Goal: Transaction & Acquisition: Book appointment/travel/reservation

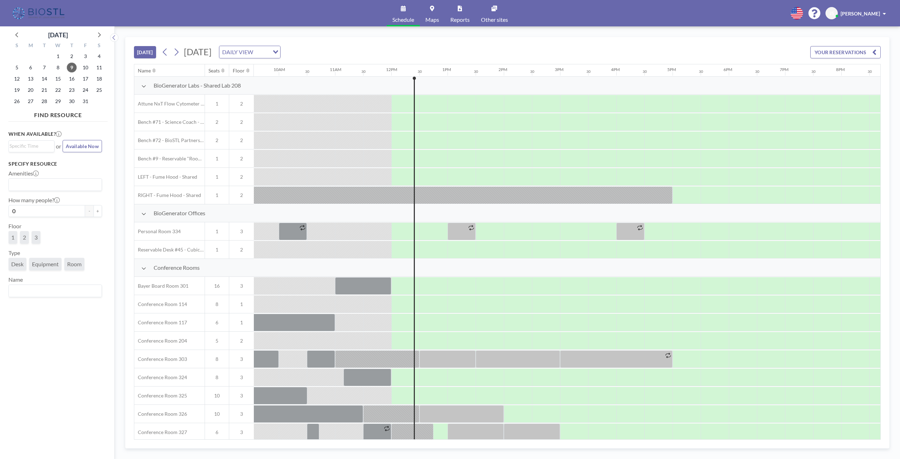
scroll to position [0, 647]
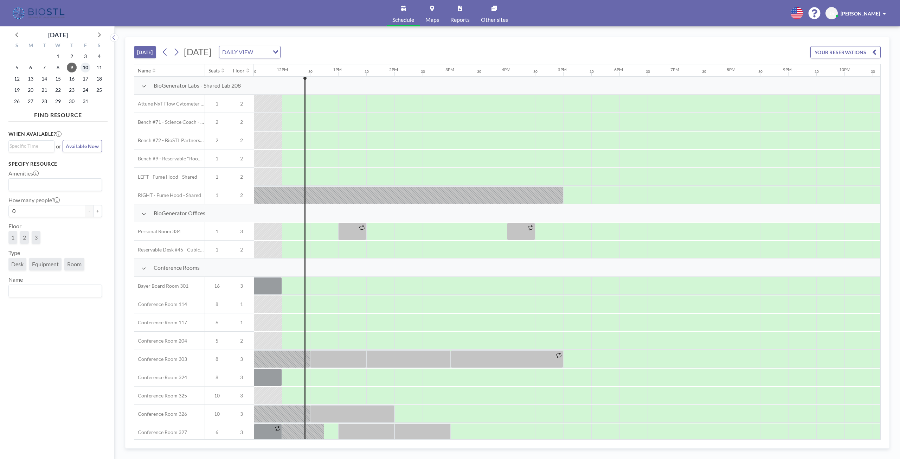
click at [87, 69] on span "10" at bounding box center [85, 68] width 10 height 10
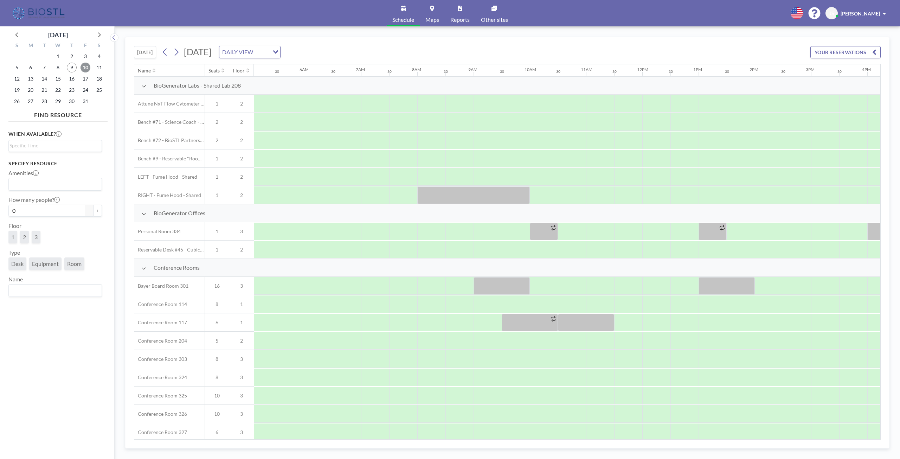
scroll to position [0, 422]
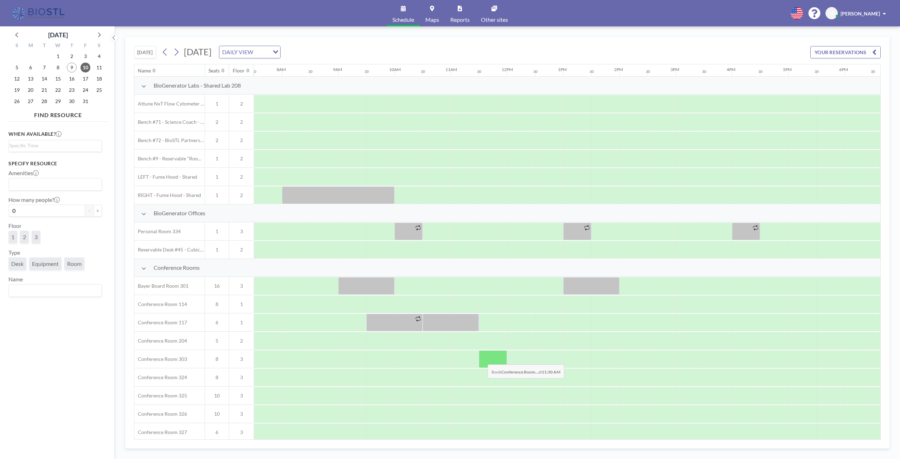
click at [482, 359] on div at bounding box center [493, 359] width 28 height 18
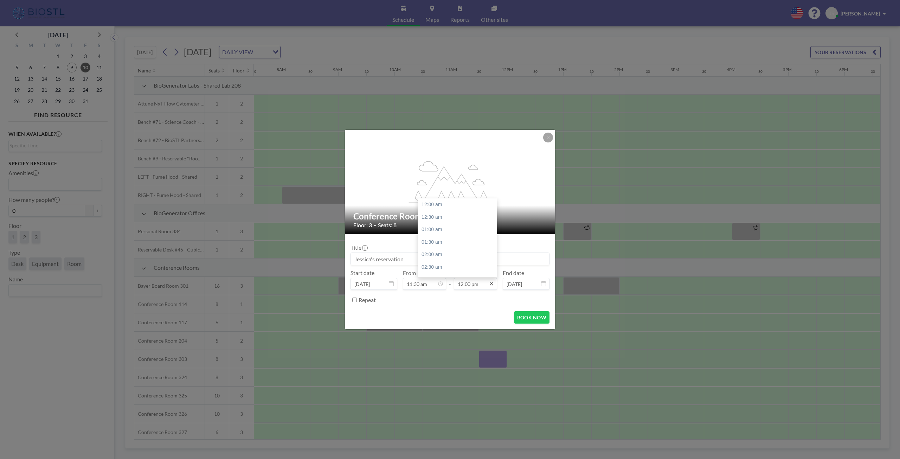
scroll to position [300, 0]
click at [431, 227] on div "01:00 pm" at bounding box center [459, 229] width 82 height 13
type input "01:00 pm"
click at [394, 261] on input at bounding box center [450, 259] width 198 height 12
click at [524, 317] on button "BOOK NOW" at bounding box center [532, 317] width 36 height 12
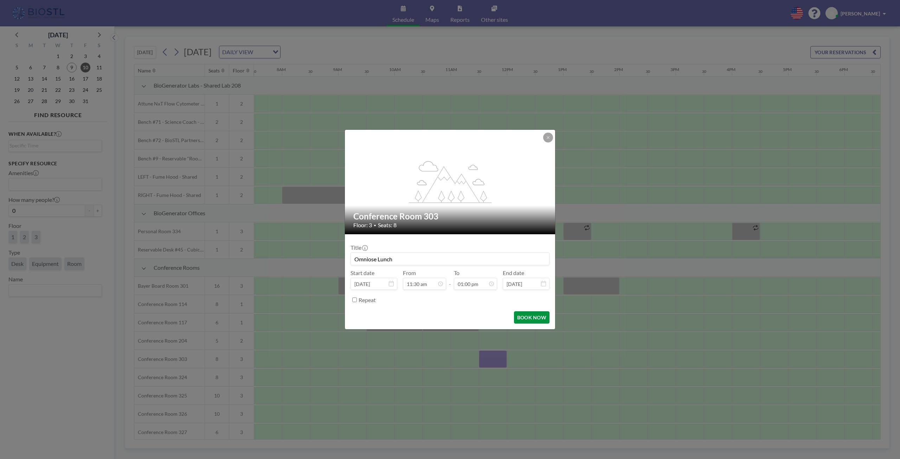
type input "Omniose Lunch"
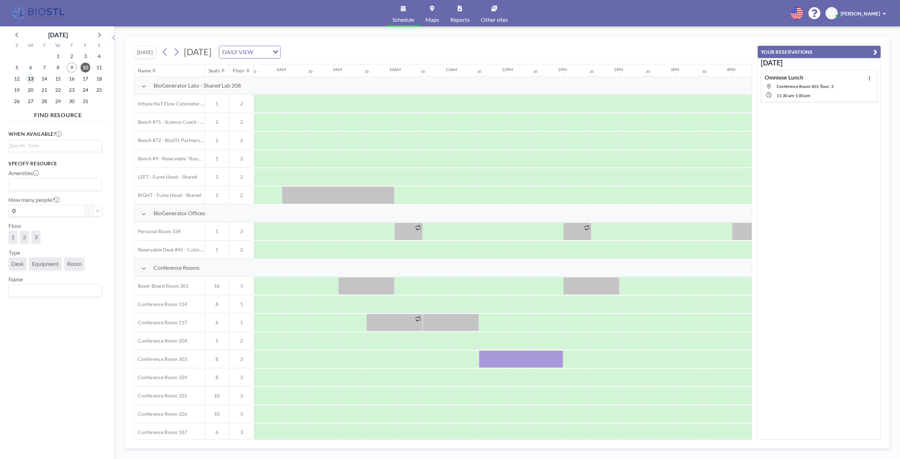
click at [30, 78] on span "13" at bounding box center [31, 79] width 10 height 10
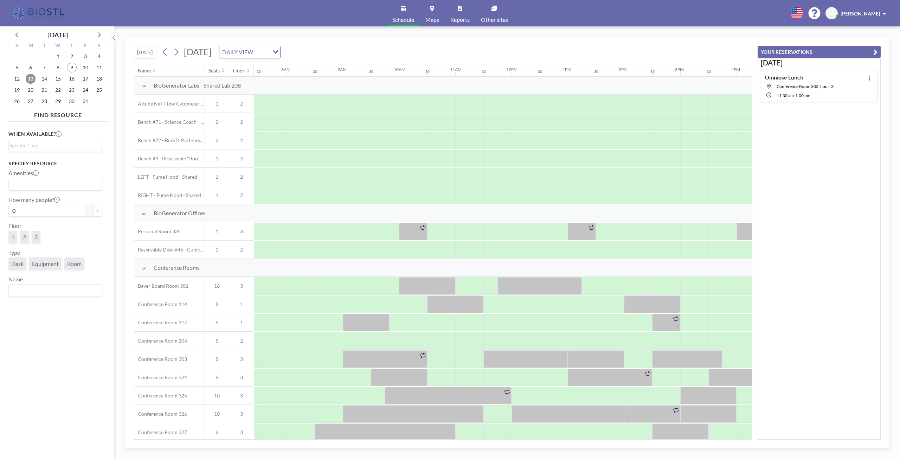
scroll to position [0, 422]
